Goal: Transaction & Acquisition: Purchase product/service

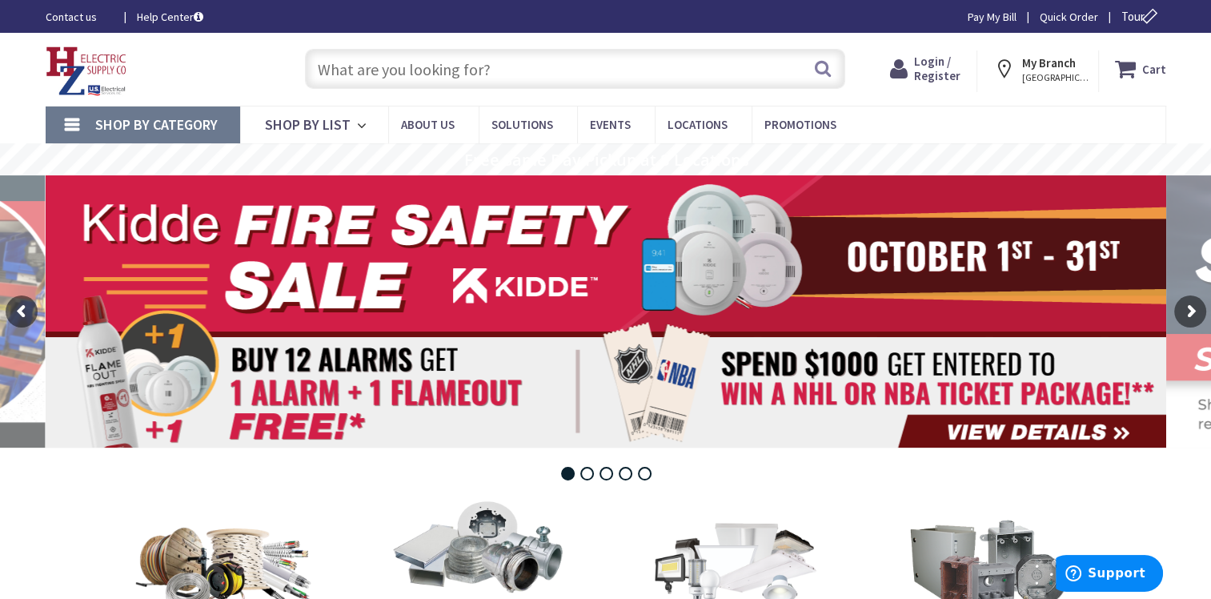
click at [1050, 68] on strong "My Branch" at bounding box center [1049, 62] width 54 height 15
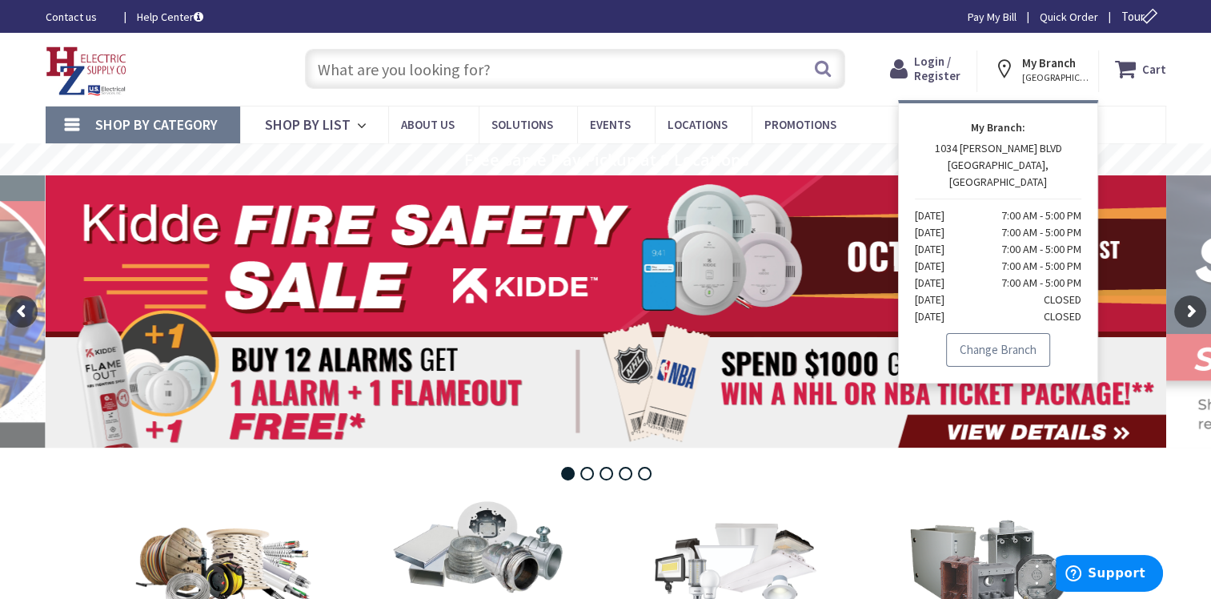
click at [1028, 339] on link "Change Branch" at bounding box center [998, 350] width 104 height 34
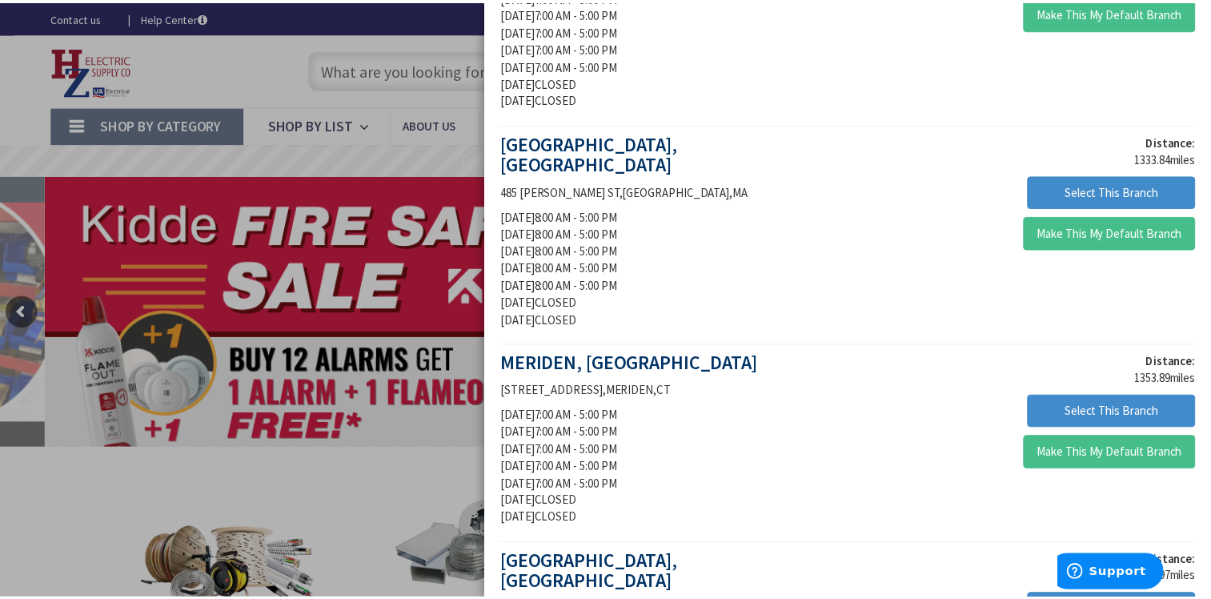
scroll to position [801, 0]
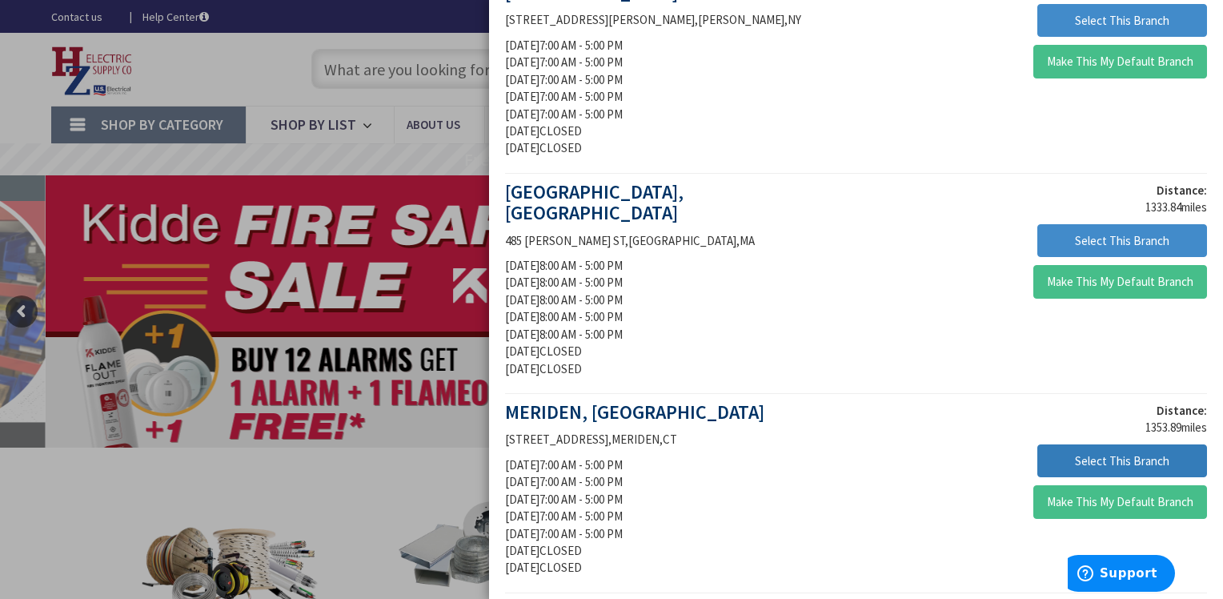
click at [1095, 444] on button "Select This Branch" at bounding box center [1123, 461] width 170 height 34
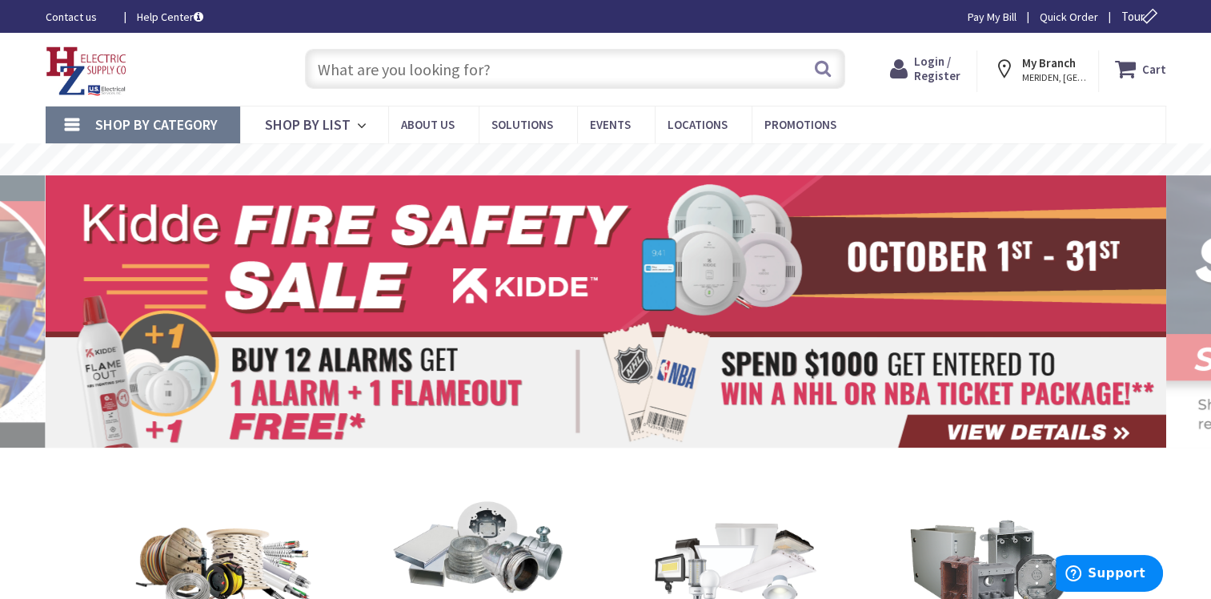
click at [339, 72] on input "text" at bounding box center [575, 69] width 540 height 40
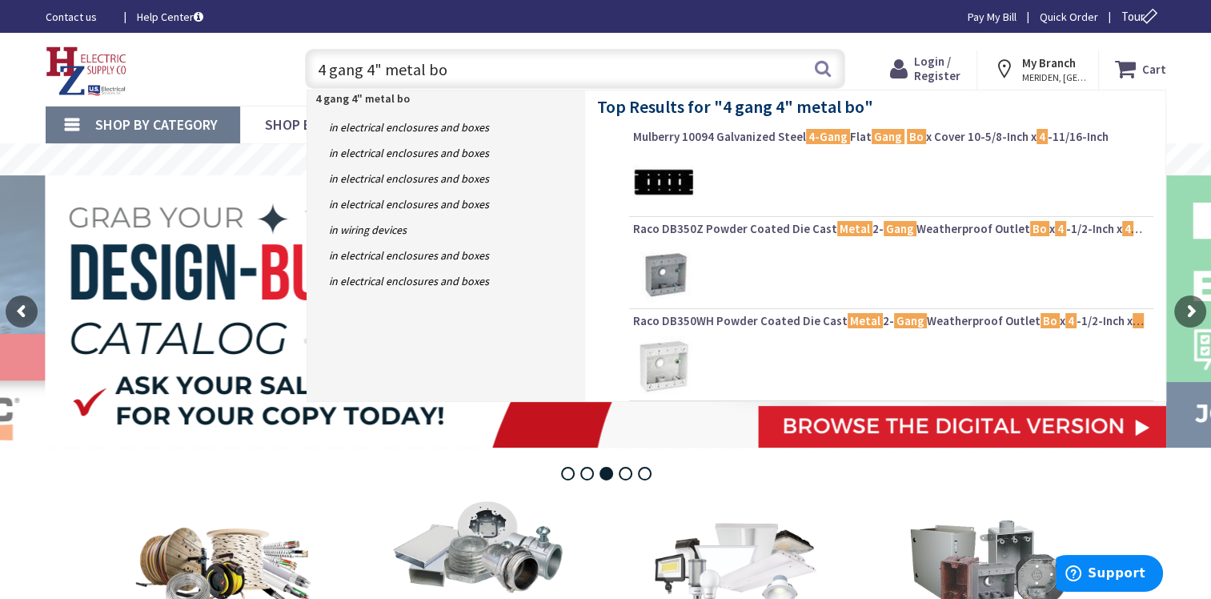
type input "4 gang 4" metal box"
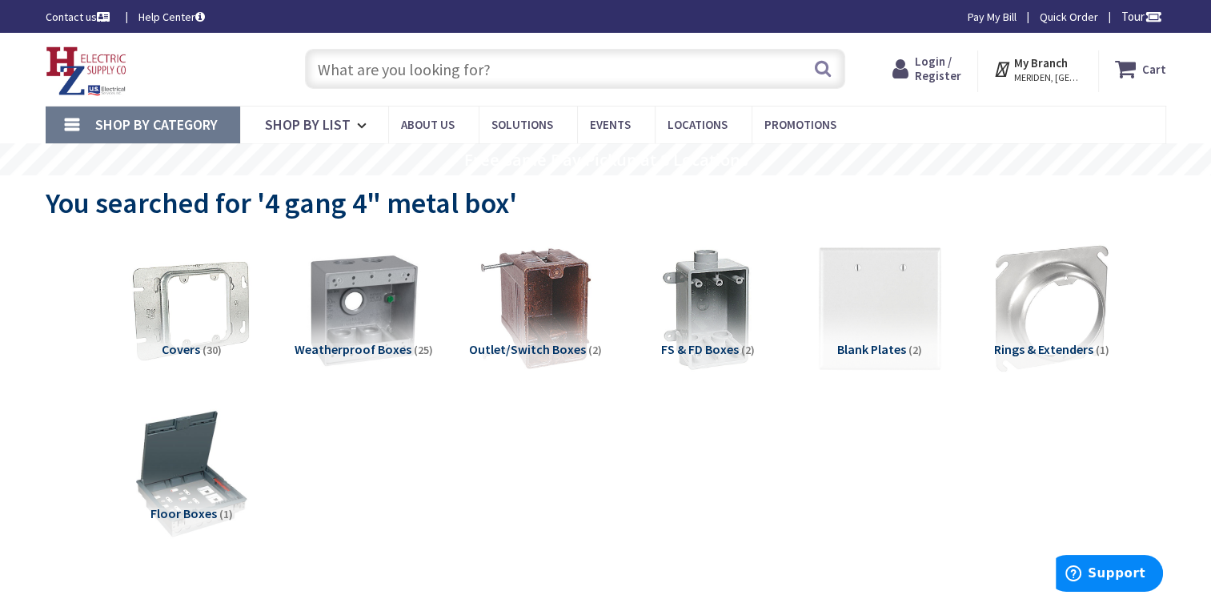
click at [159, 121] on span "Shop By Category" at bounding box center [156, 124] width 122 height 18
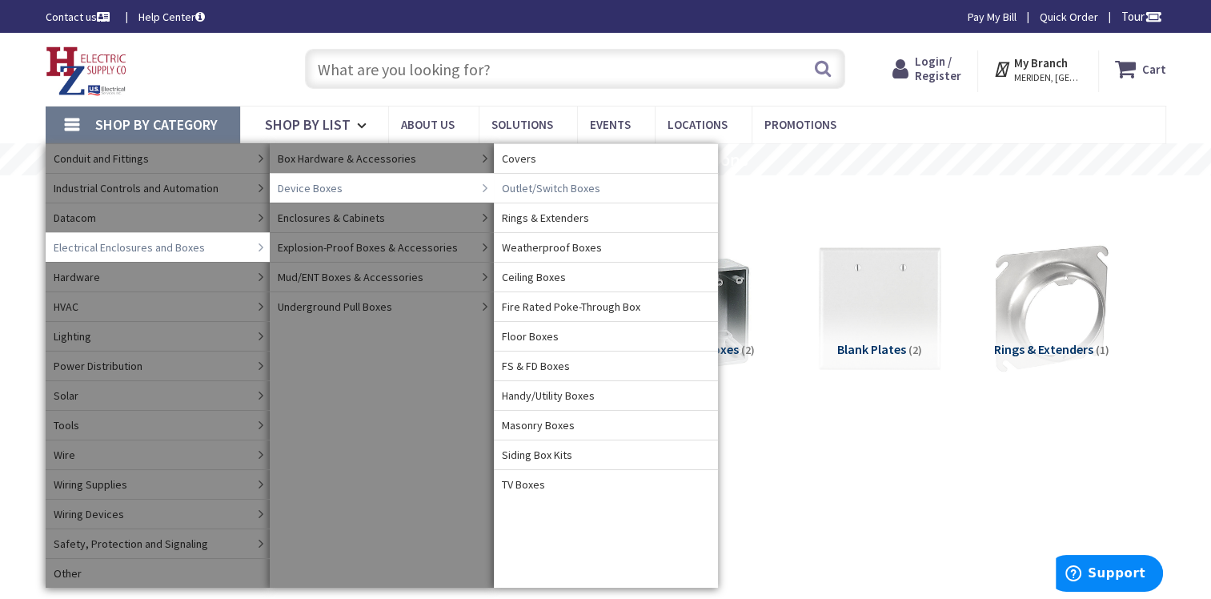
click at [541, 191] on span "Outlet/Switch Boxes" at bounding box center [551, 188] width 98 height 16
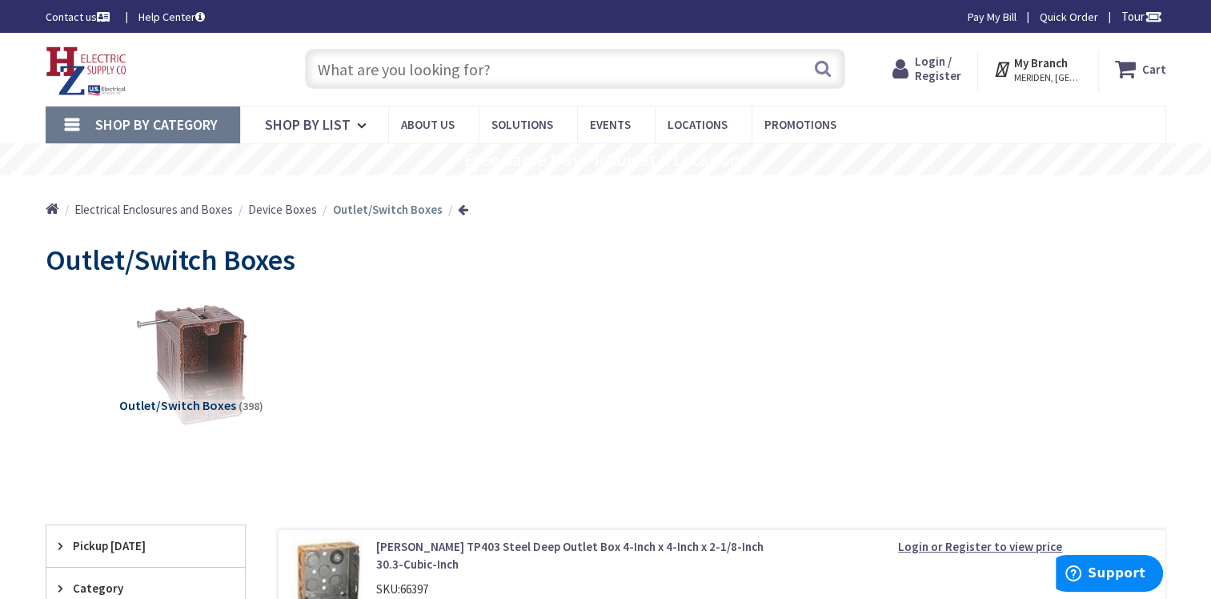
click at [359, 72] on input "text" at bounding box center [575, 69] width 540 height 40
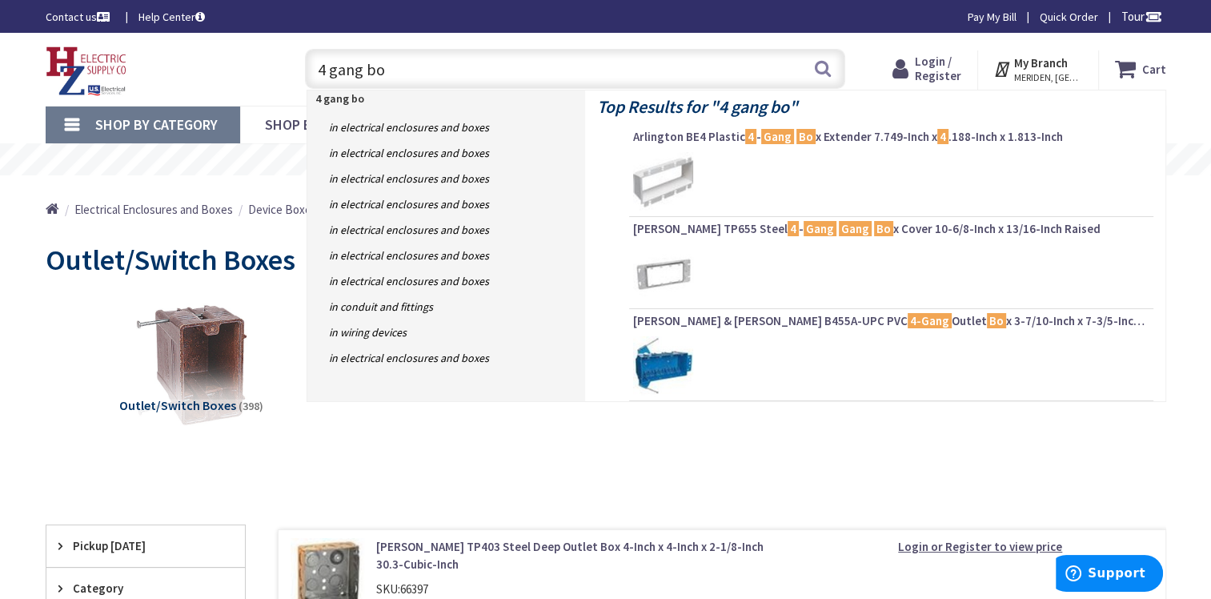
type input "4 gang box"
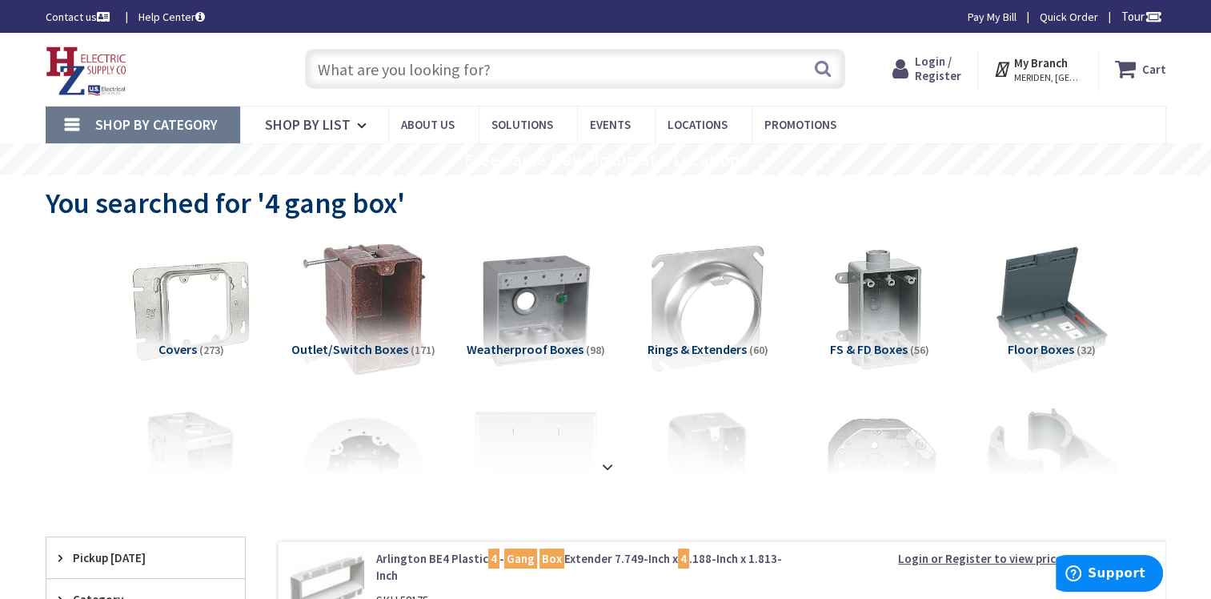
scroll to position [80, 0]
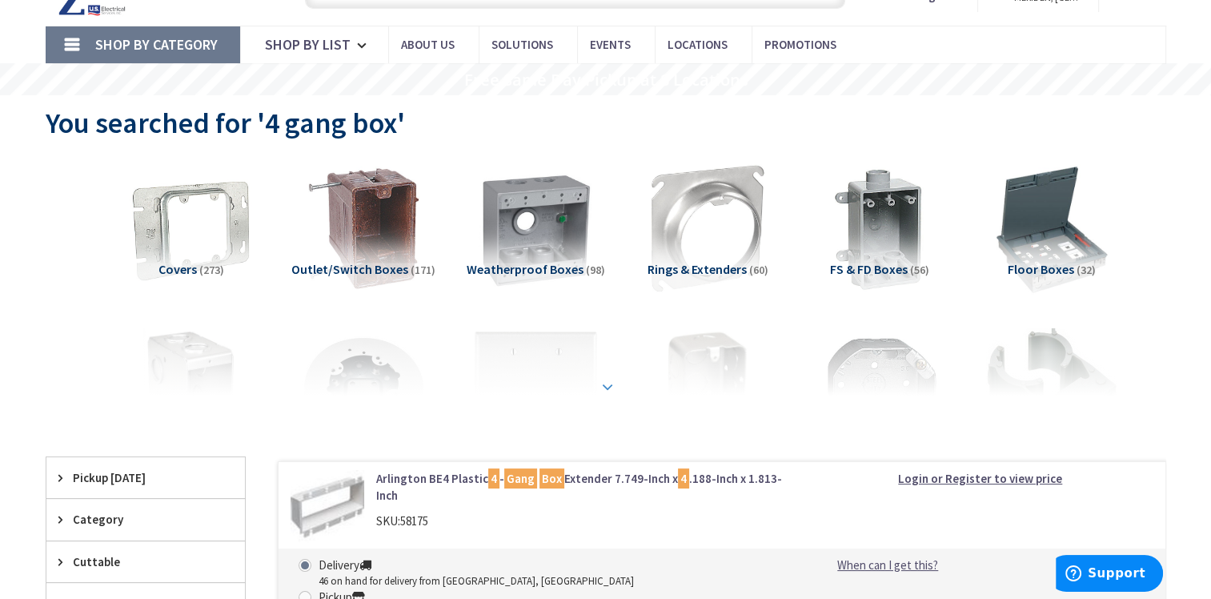
click at [605, 383] on strong at bounding box center [607, 387] width 19 height 18
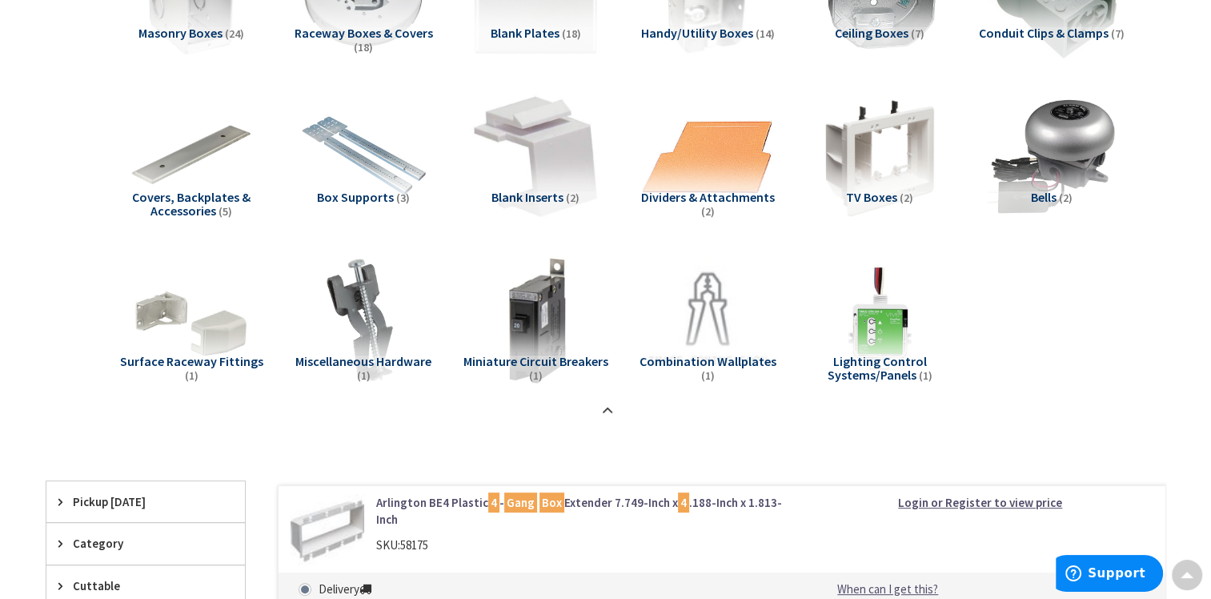
scroll to position [0, 0]
